Goal: Information Seeking & Learning: Learn about a topic

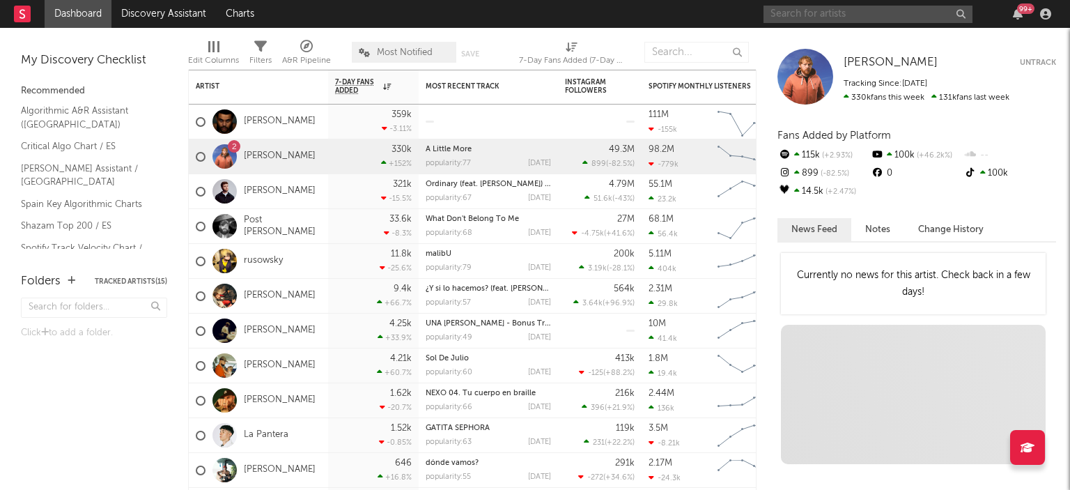
click at [865, 13] on input "text" at bounding box center [867, 14] width 209 height 17
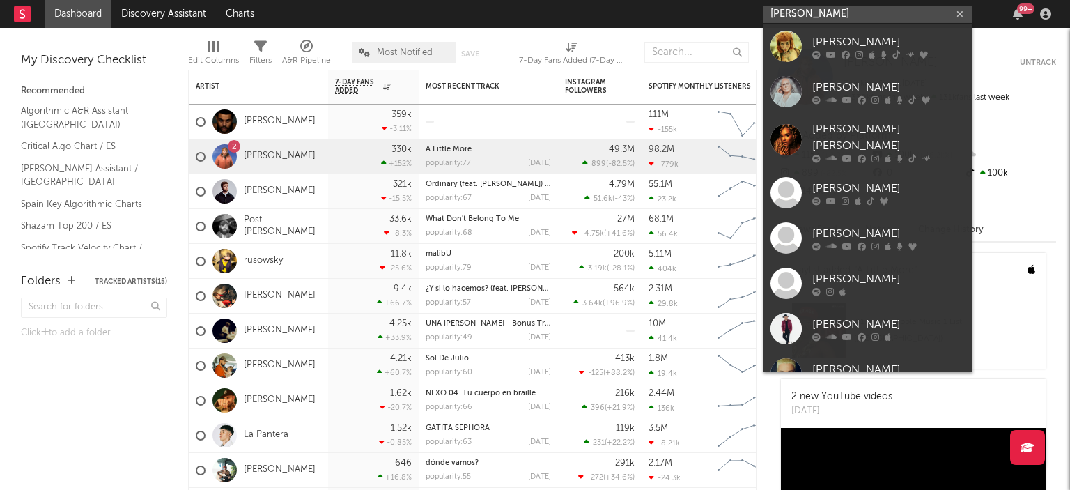
type input "[PERSON_NAME]"
click at [794, 41] on div at bounding box center [785, 46] width 31 height 31
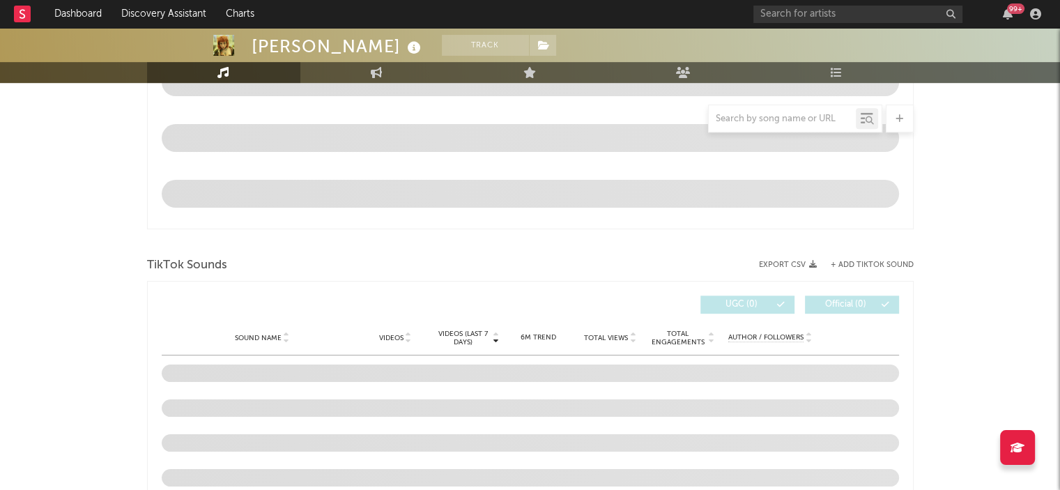
select select "6m"
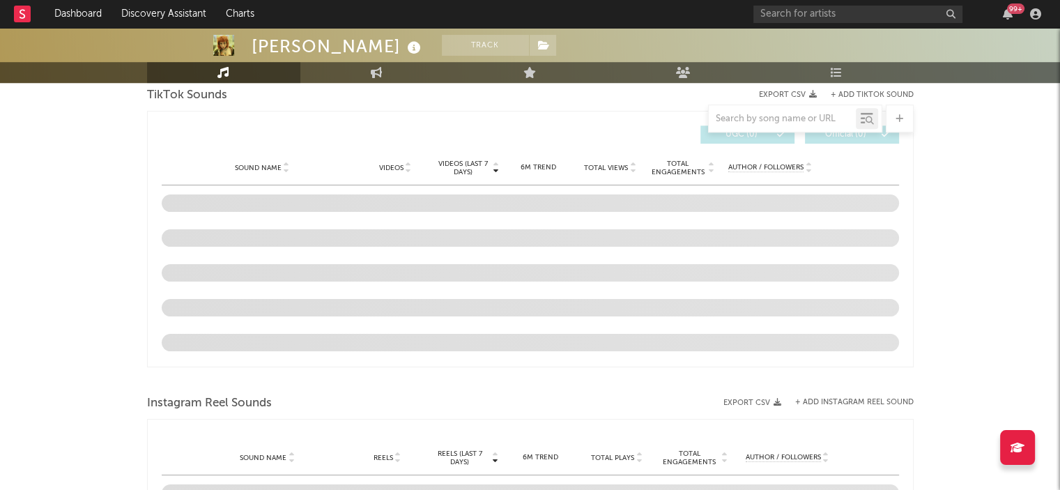
scroll to position [925, 0]
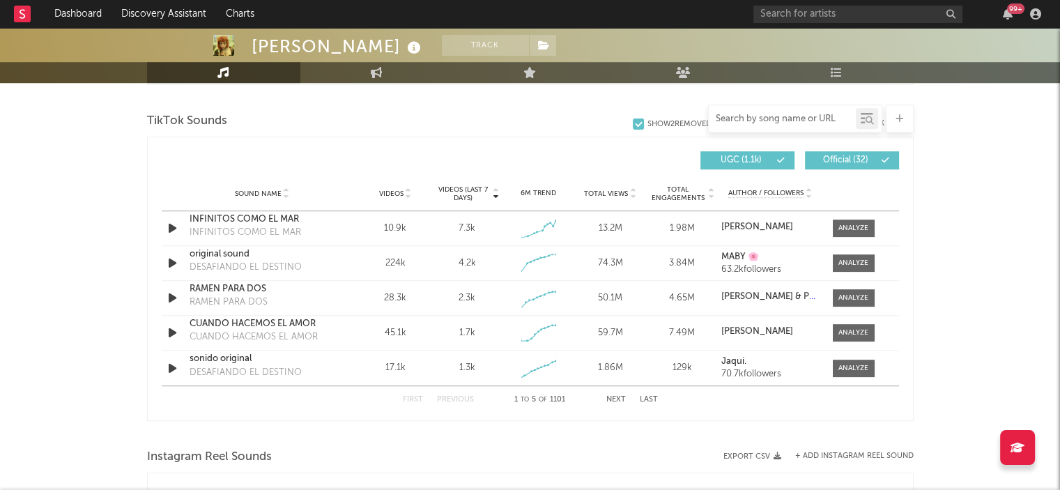
click at [722, 117] on input "text" at bounding box center [781, 119] width 147 height 11
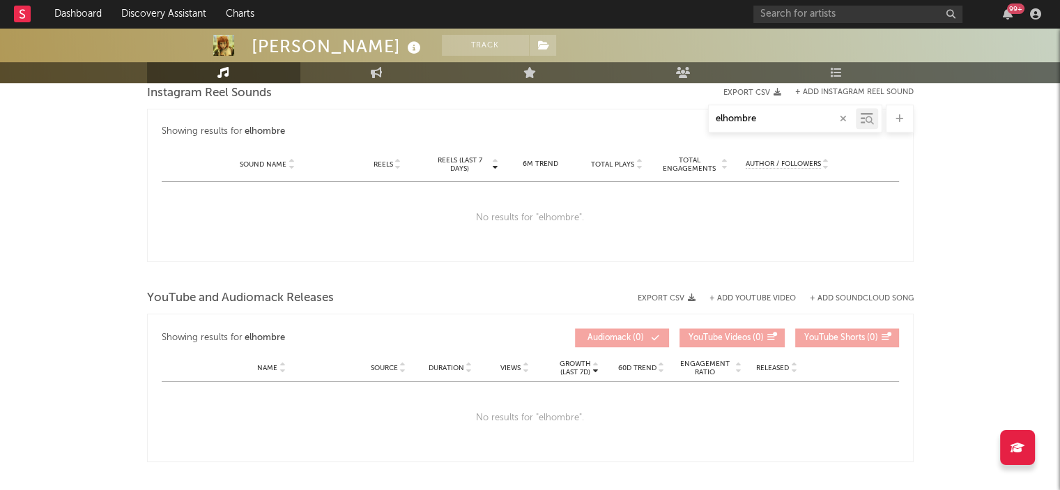
type input "elhombrew"
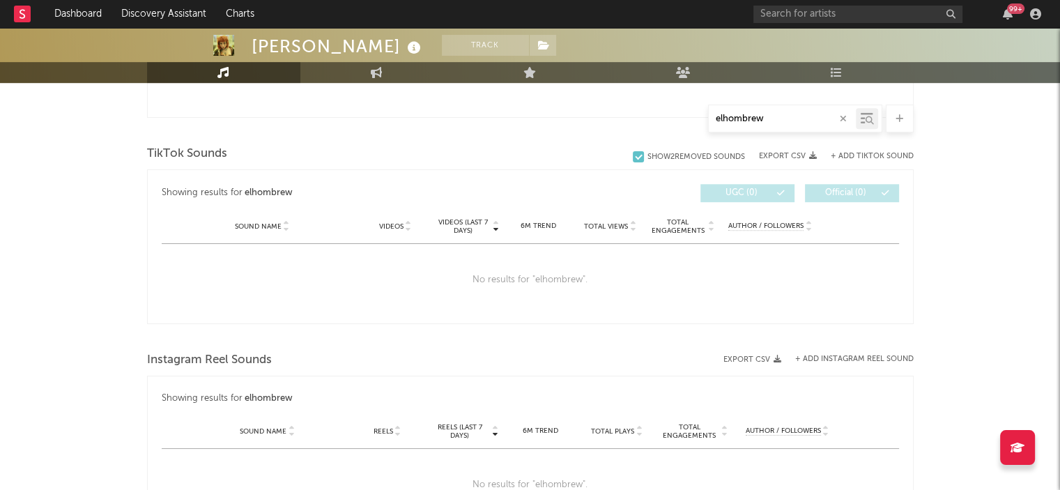
scroll to position [652, 0]
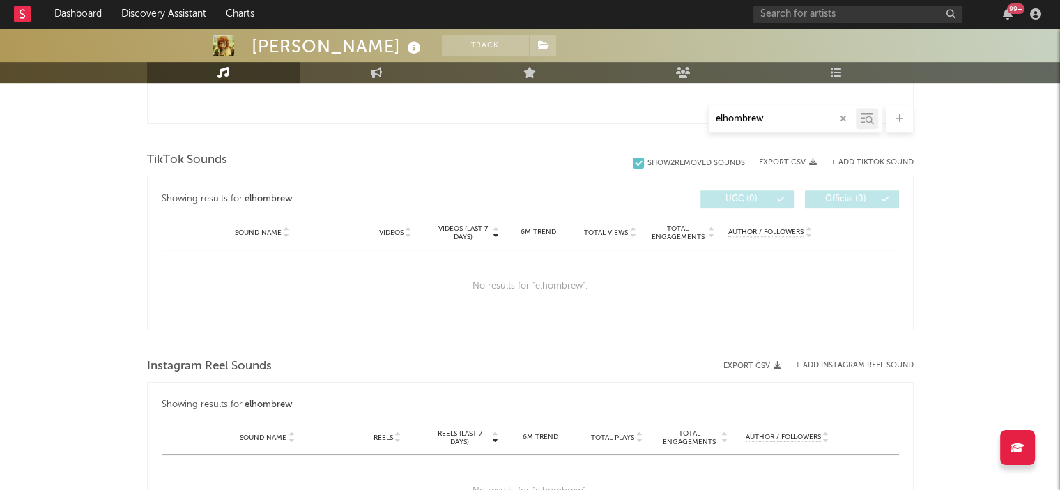
drag, startPoint x: 796, startPoint y: 121, endPoint x: 656, endPoint y: 120, distance: 140.0
click at [663, 122] on div "elhombrew" at bounding box center [530, 118] width 766 height 28
click at [1037, 191] on div "[PERSON_NAME] Track [GEOGRAPHIC_DATA] | Latin Edit Track Benchmark Summary 8.05…" at bounding box center [530, 108] width 1060 height 1464
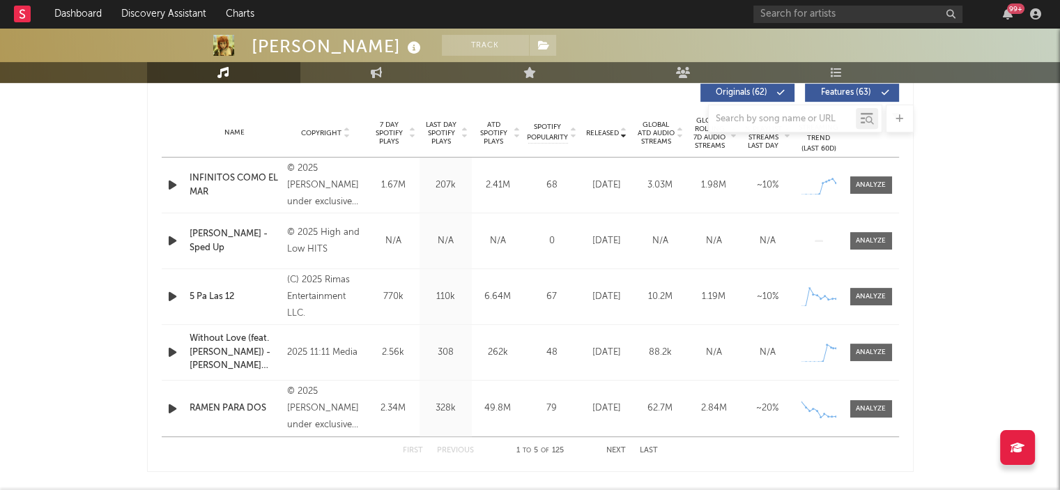
scroll to position [539, 0]
click at [608, 448] on button "Next" at bounding box center [616, 450] width 20 height 8
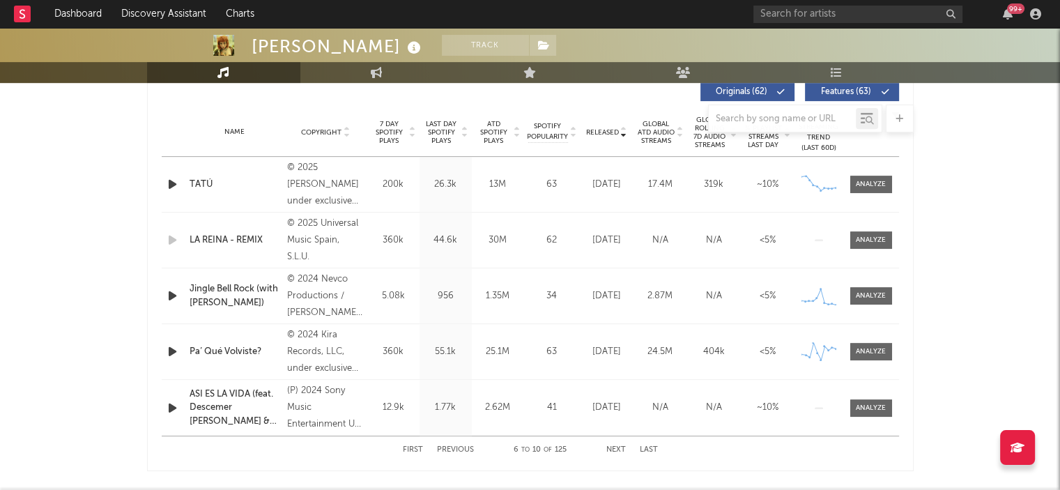
click at [608, 448] on button "Next" at bounding box center [616, 450] width 20 height 8
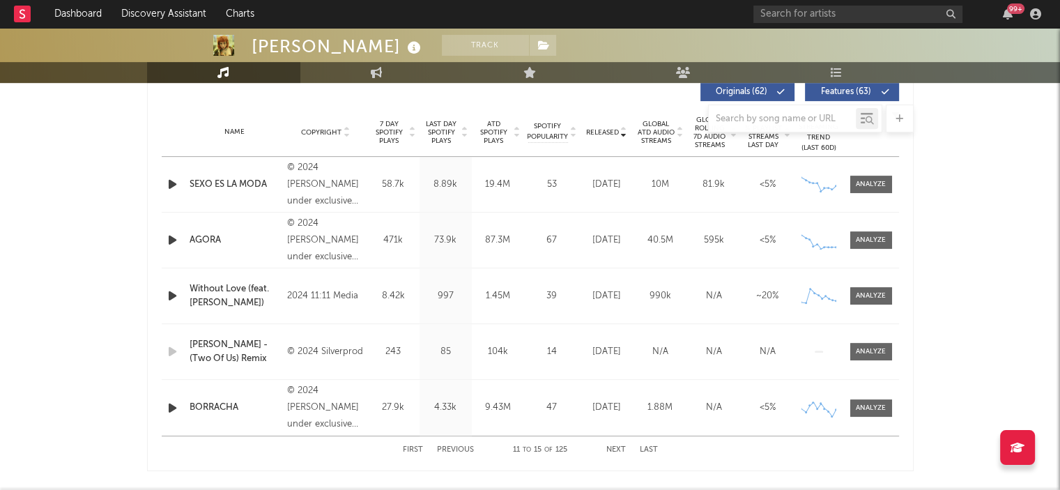
click at [608, 448] on button "Next" at bounding box center [616, 450] width 20 height 8
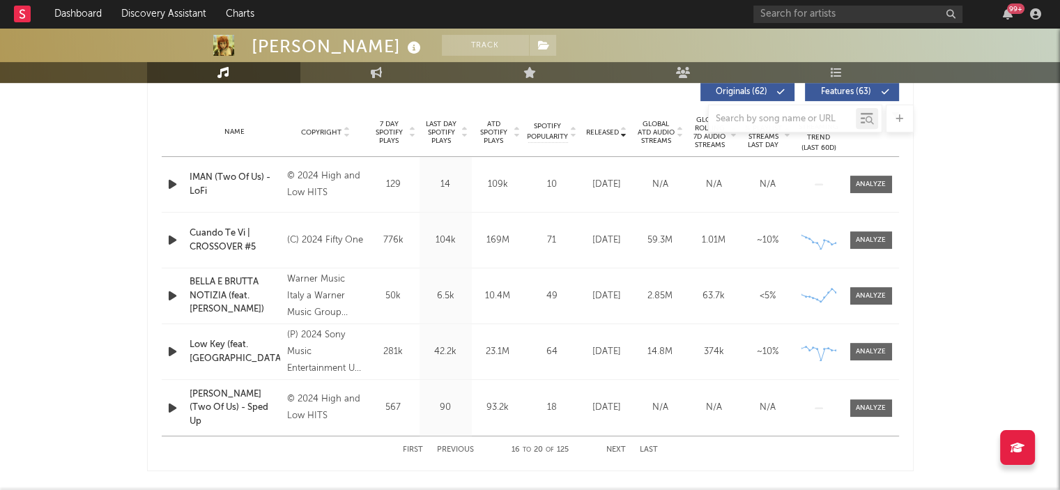
click at [608, 448] on button "Next" at bounding box center [616, 450] width 20 height 8
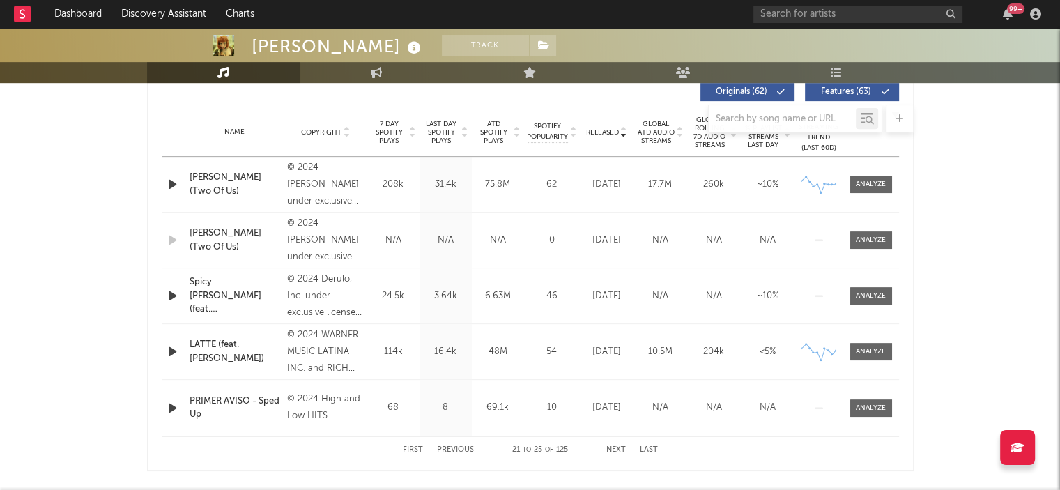
click at [608, 448] on button "Next" at bounding box center [616, 450] width 20 height 8
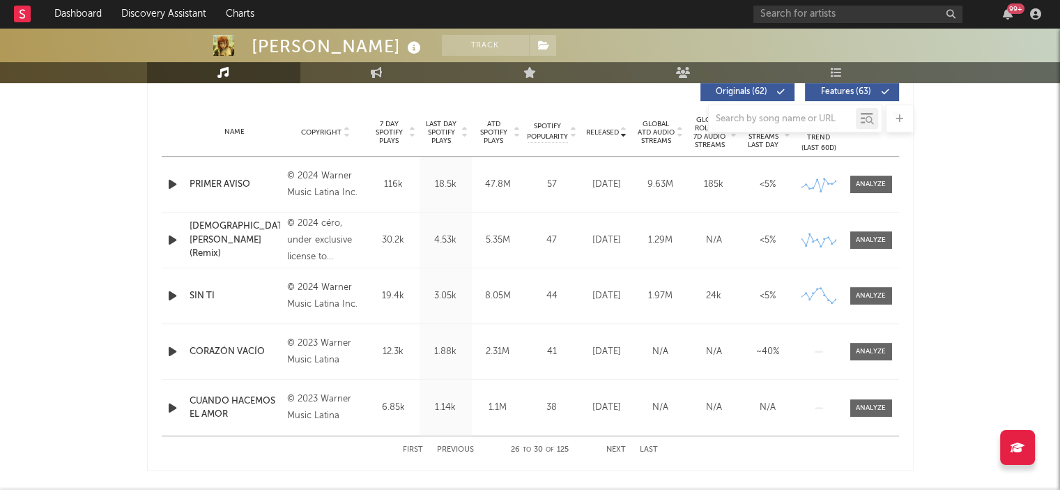
click at [607, 446] on button "Next" at bounding box center [616, 450] width 20 height 8
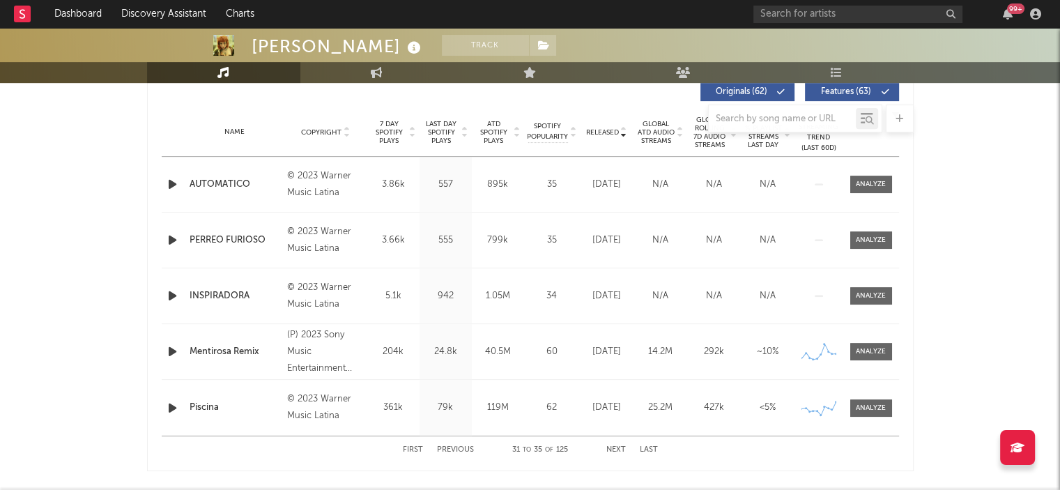
click at [607, 446] on button "Next" at bounding box center [616, 450] width 20 height 8
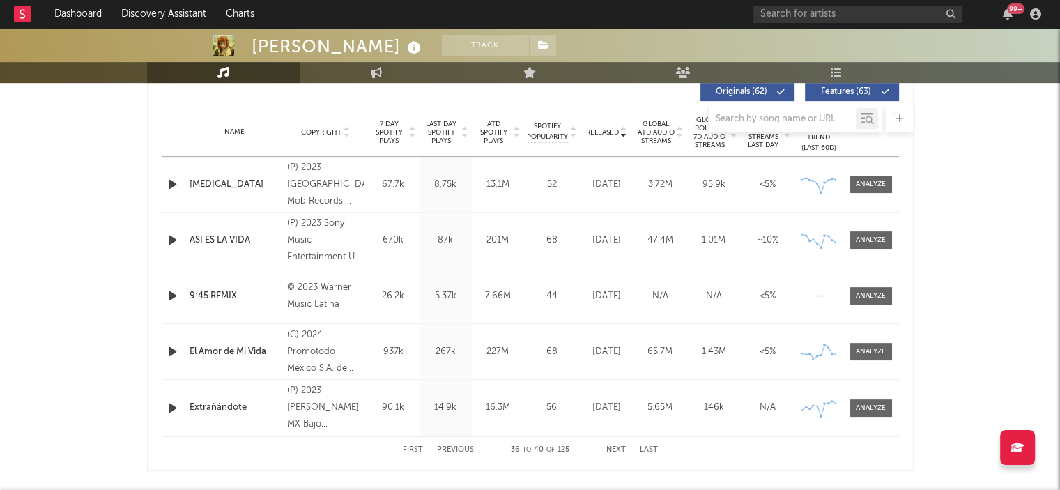
click at [607, 446] on button "Next" at bounding box center [616, 450] width 20 height 8
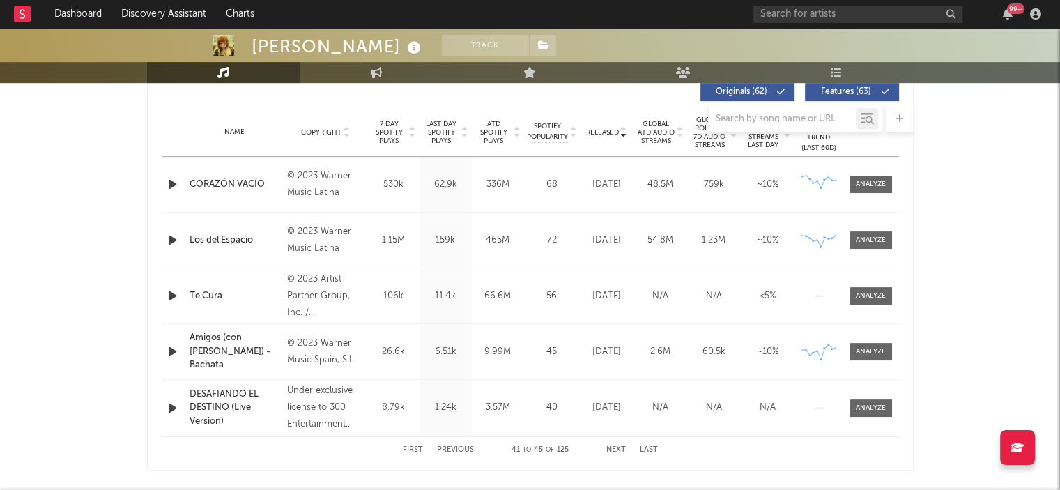
click at [607, 446] on button "Next" at bounding box center [616, 450] width 20 height 8
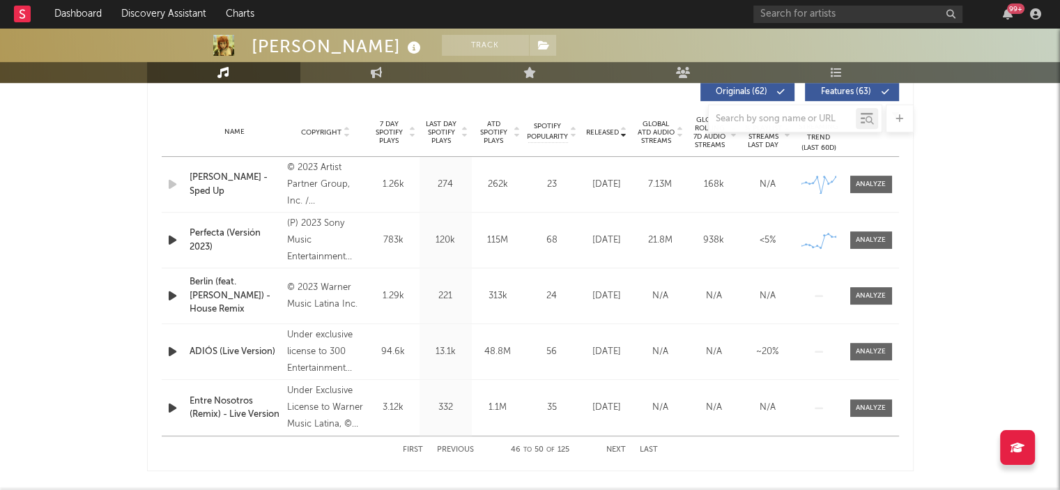
click at [607, 446] on button "Next" at bounding box center [616, 450] width 20 height 8
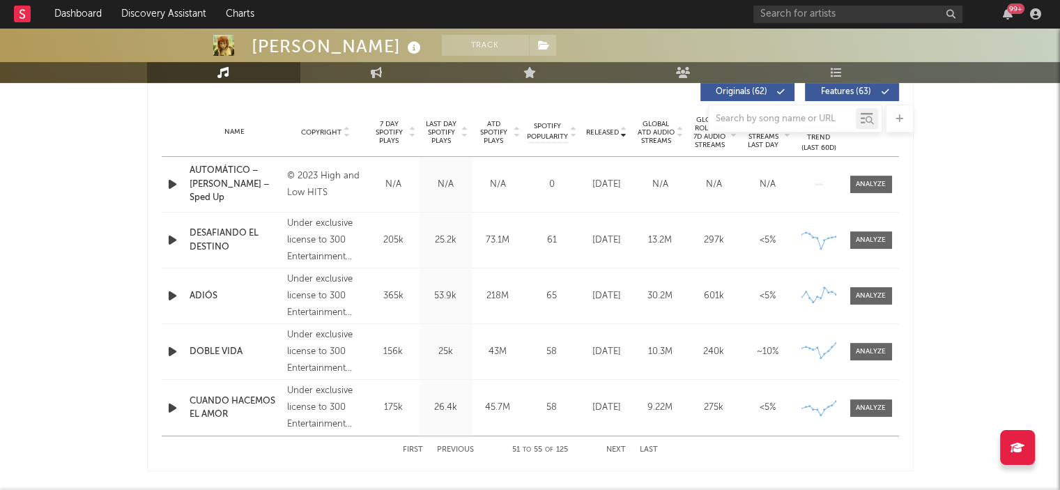
click at [607, 446] on button "Next" at bounding box center [616, 450] width 20 height 8
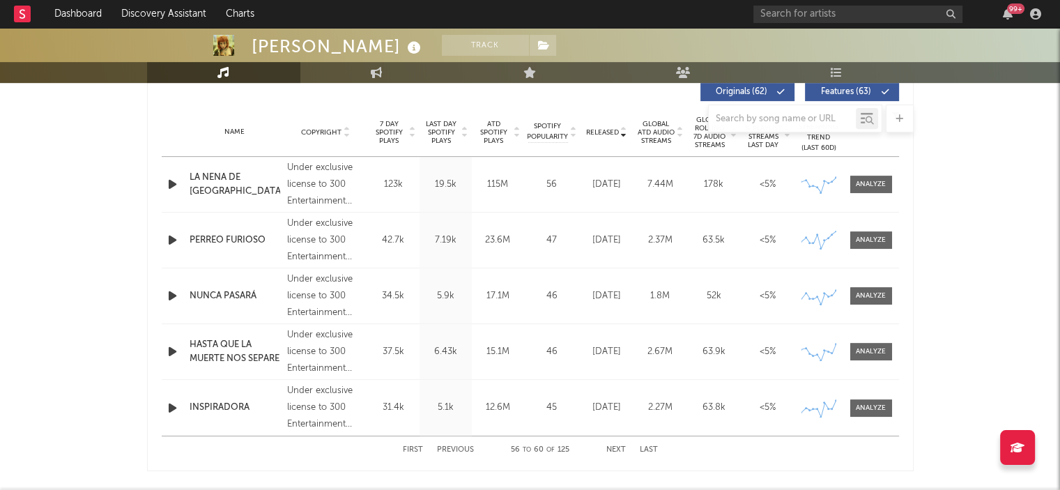
click at [607, 446] on button "Next" at bounding box center [616, 450] width 20 height 8
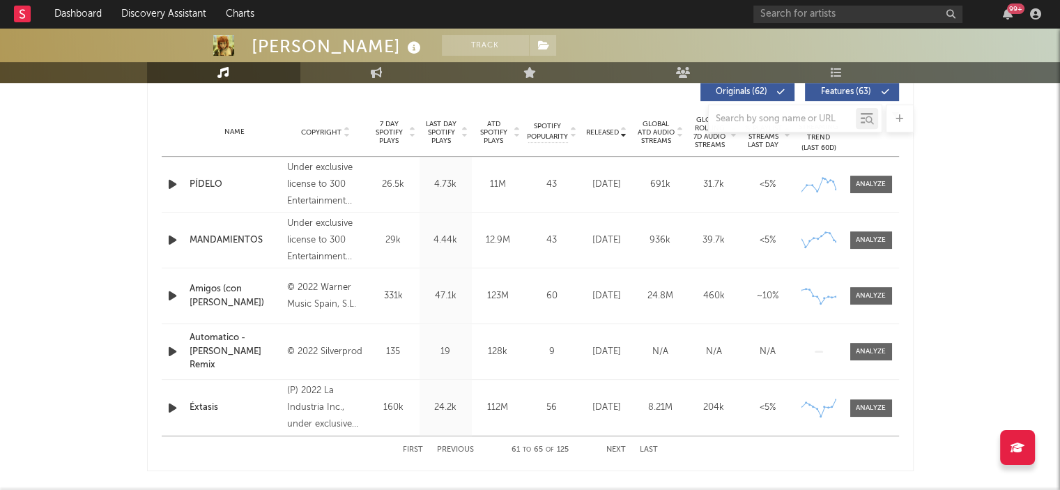
click at [607, 446] on button "Next" at bounding box center [616, 450] width 20 height 8
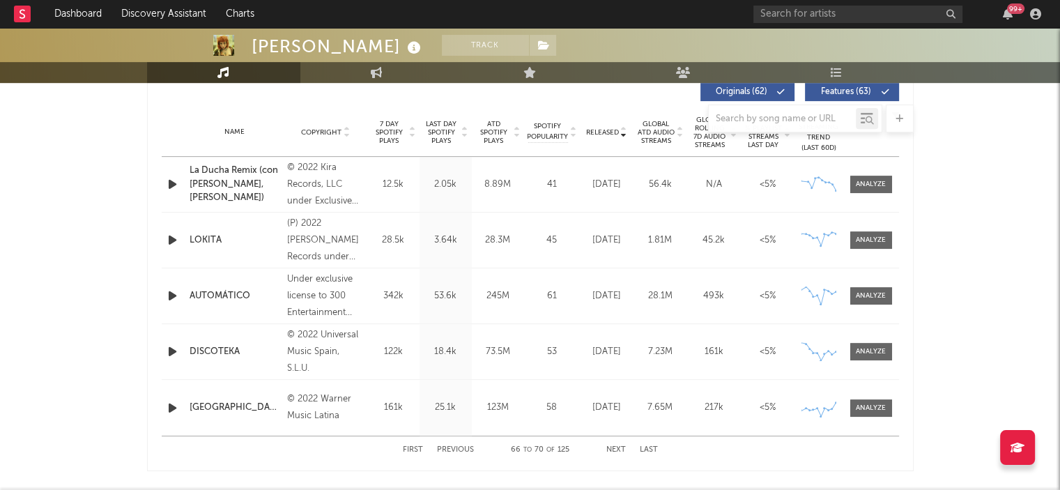
click at [607, 446] on button "Next" at bounding box center [616, 450] width 20 height 8
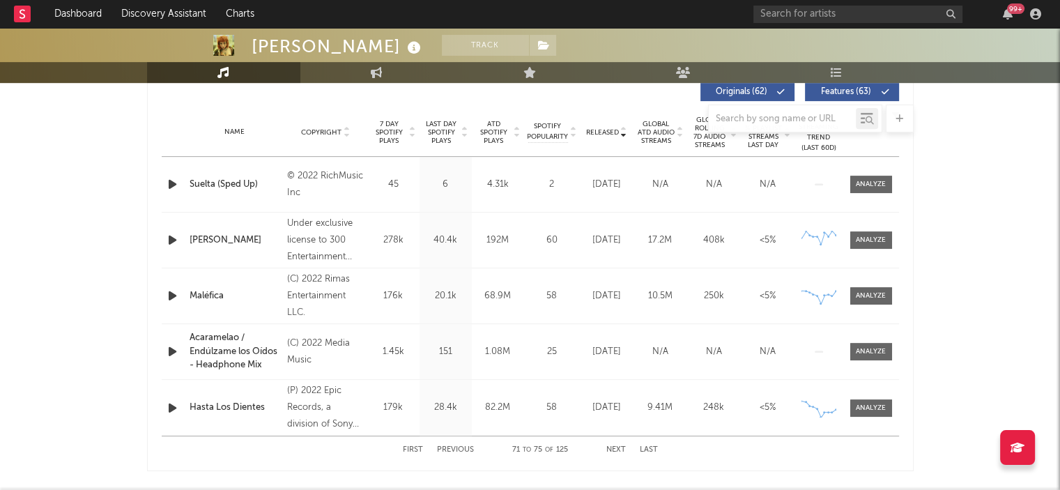
click at [607, 446] on button "Next" at bounding box center [616, 450] width 20 height 8
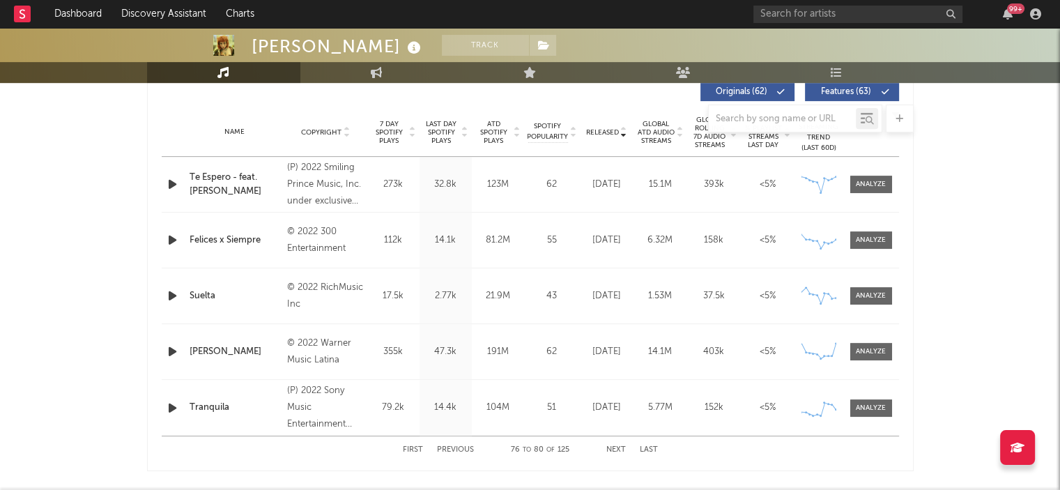
click at [607, 446] on button "Next" at bounding box center [616, 450] width 20 height 8
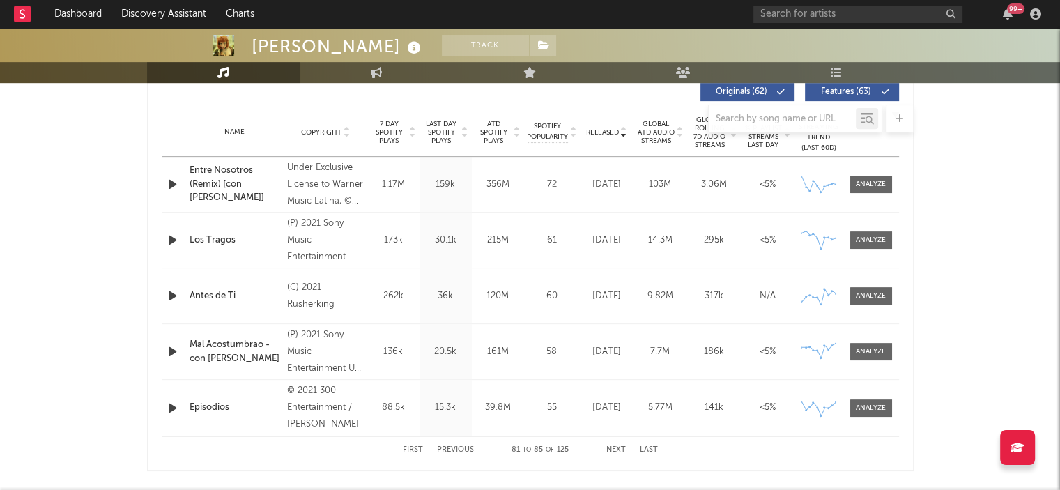
click at [607, 446] on button "Next" at bounding box center [616, 450] width 20 height 8
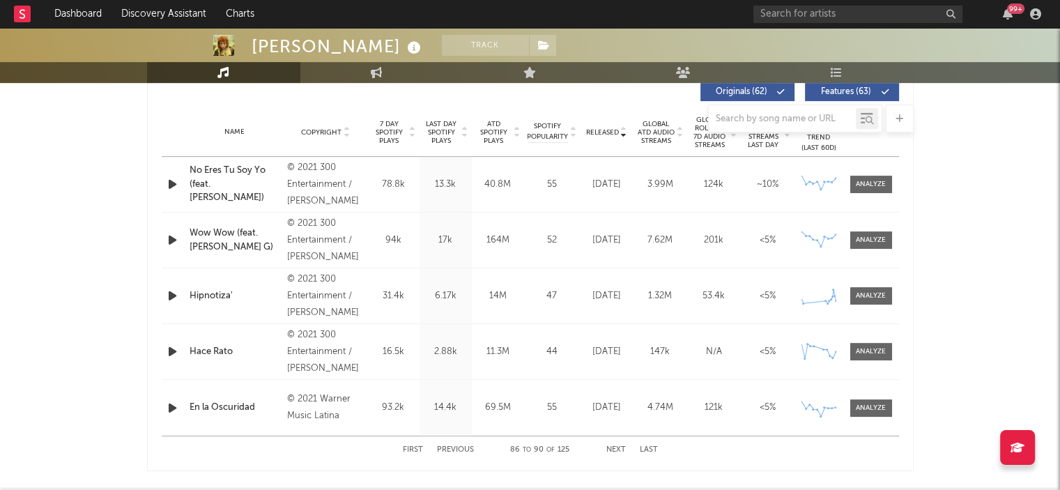
click at [607, 446] on button "Next" at bounding box center [616, 450] width 20 height 8
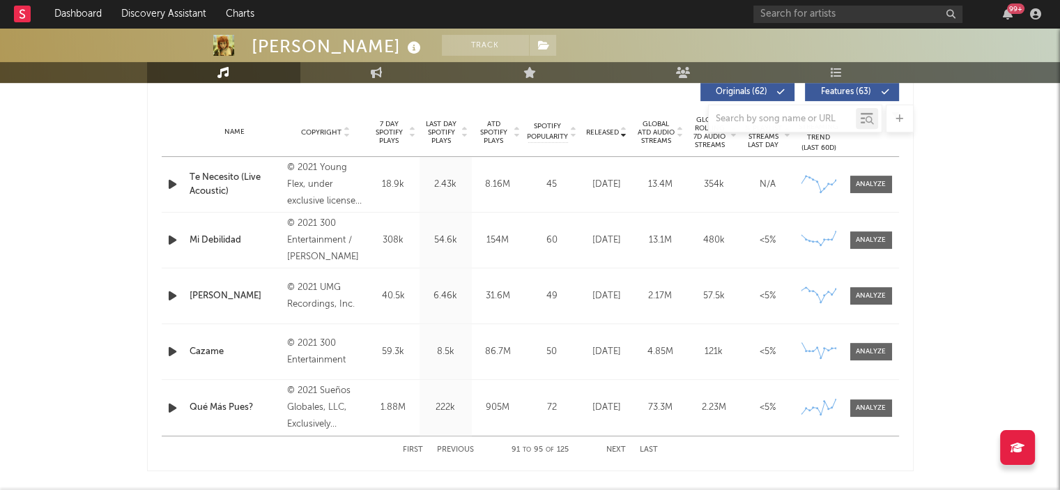
click at [607, 446] on button "Next" at bounding box center [616, 450] width 20 height 8
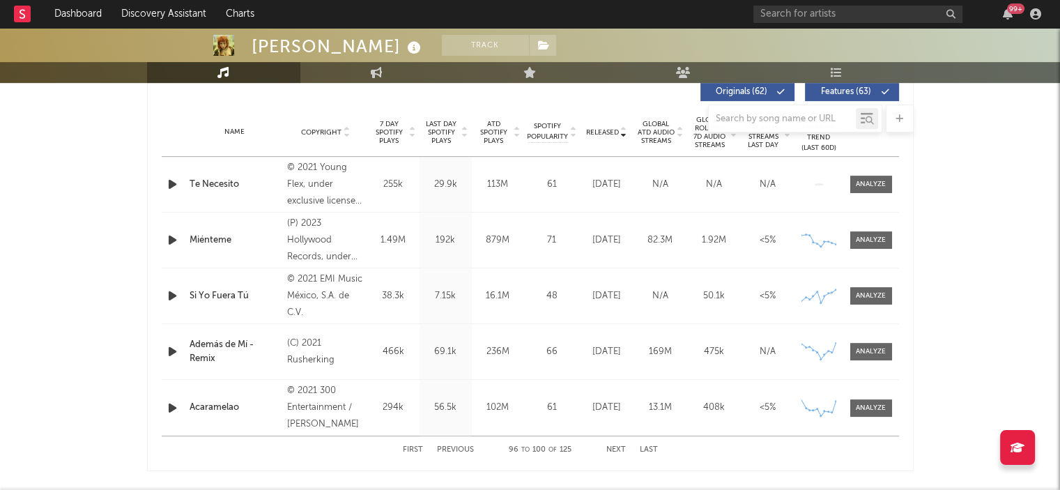
click at [607, 446] on button "Next" at bounding box center [616, 450] width 20 height 8
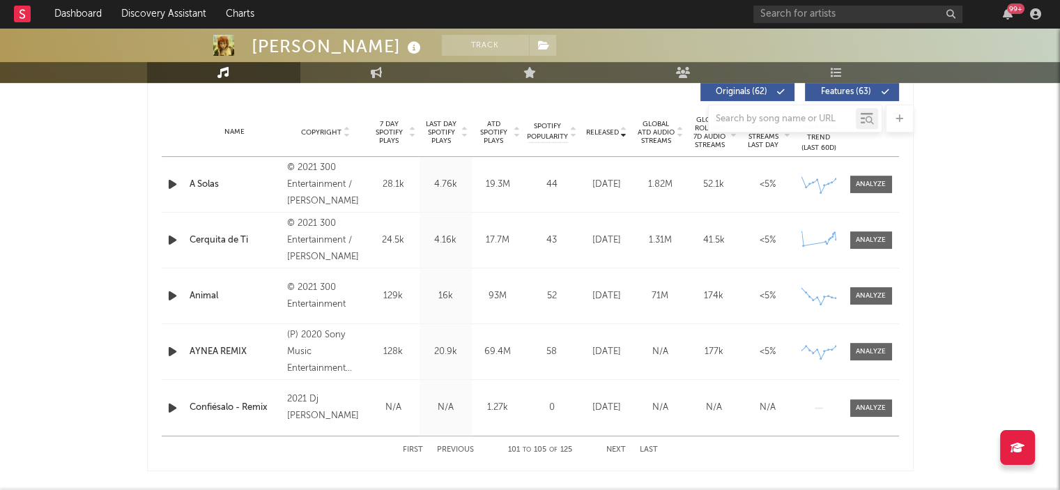
click at [607, 446] on button "Next" at bounding box center [616, 450] width 20 height 8
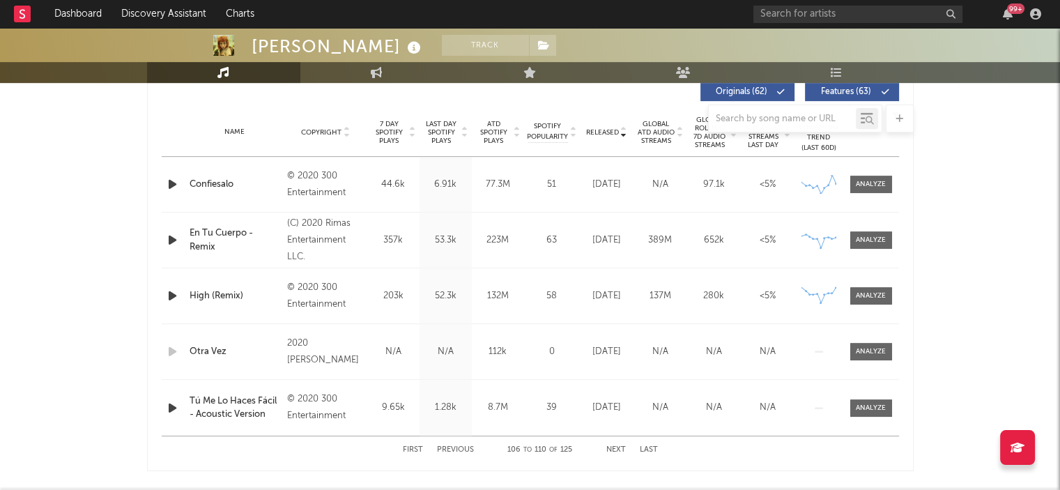
click at [607, 446] on button "Next" at bounding box center [616, 450] width 20 height 8
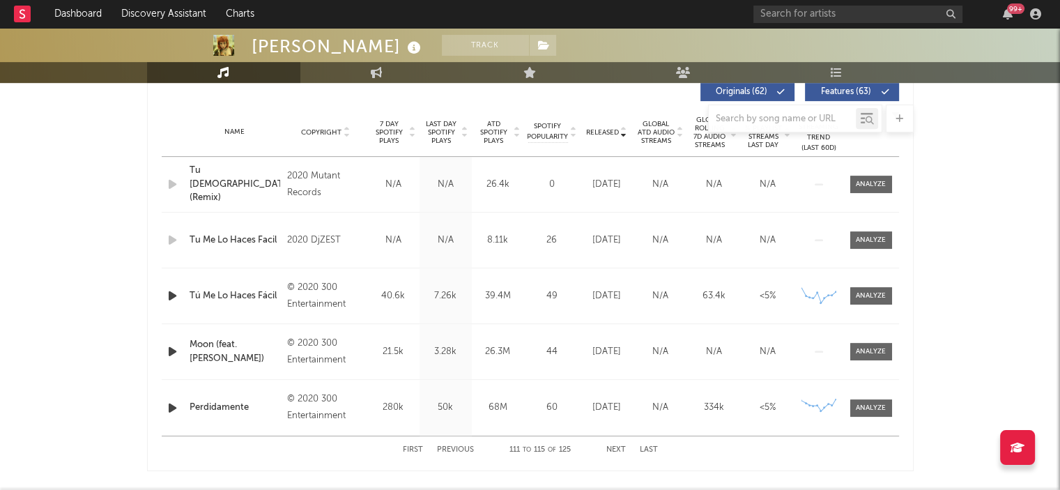
click at [607, 446] on button "Next" at bounding box center [616, 450] width 20 height 8
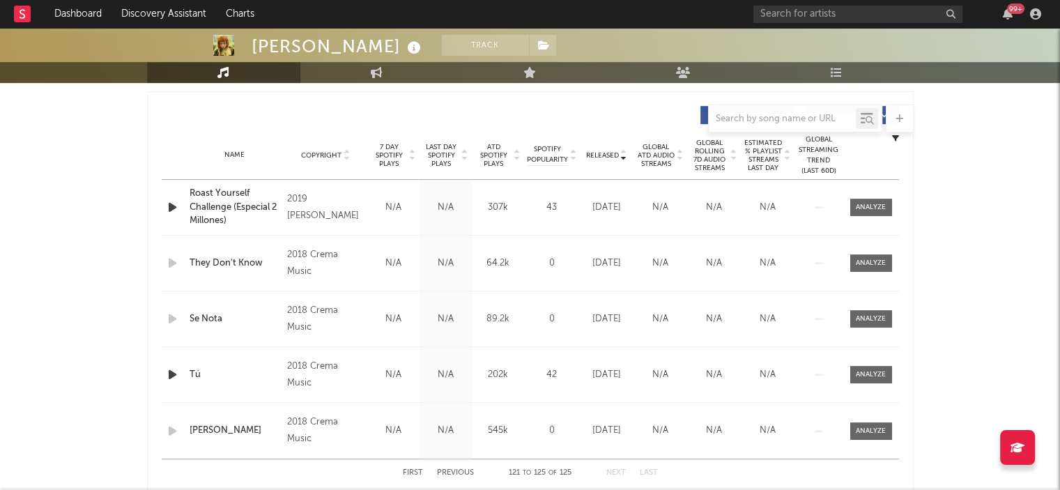
scroll to position [515, 0]
